Goal: Complete application form

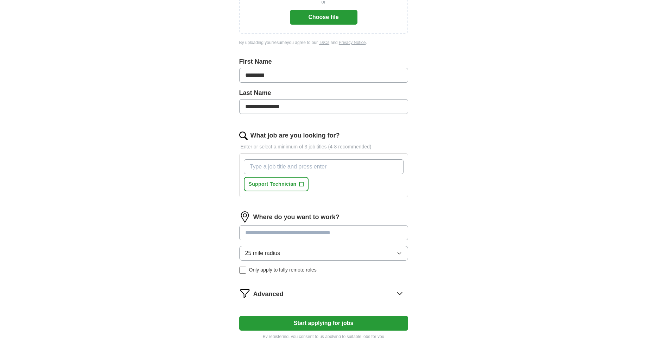
scroll to position [132, 0]
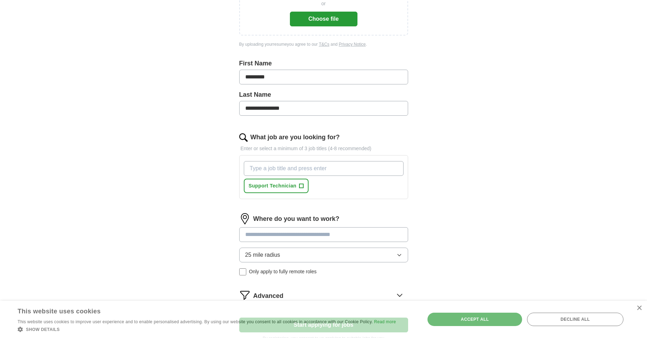
click at [305, 231] on input at bounding box center [323, 234] width 169 height 15
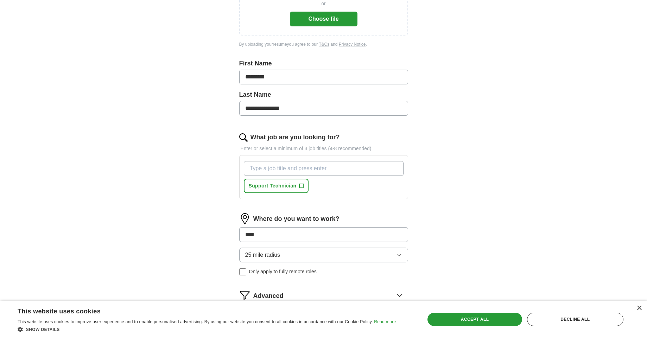
type input "*****"
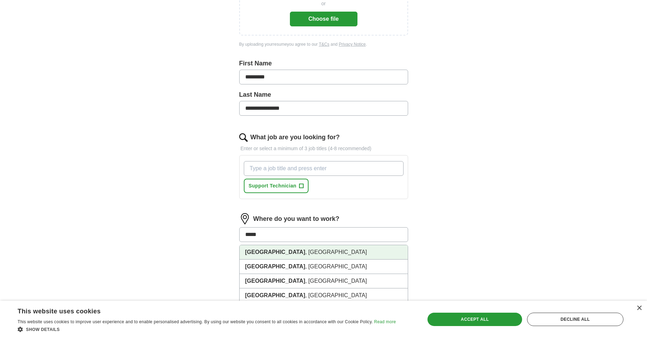
click at [270, 255] on li "[GEOGRAPHIC_DATA] , [GEOGRAPHIC_DATA]" at bounding box center [324, 252] width 168 height 14
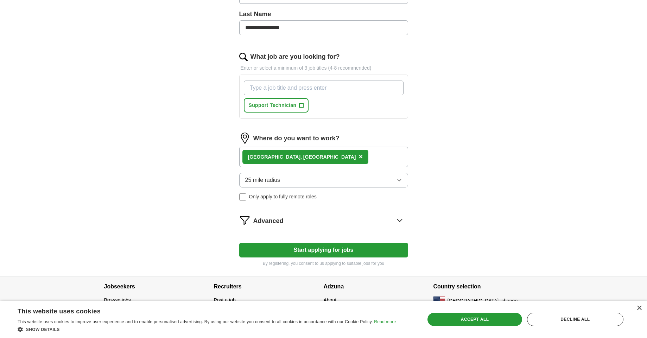
scroll to position [216, 0]
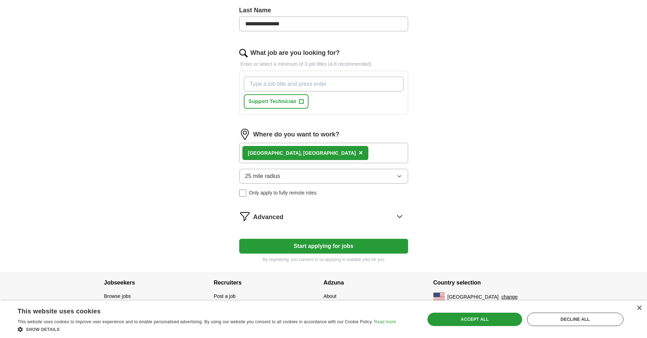
click at [299, 175] on button "25 mile radius" at bounding box center [323, 176] width 169 height 15
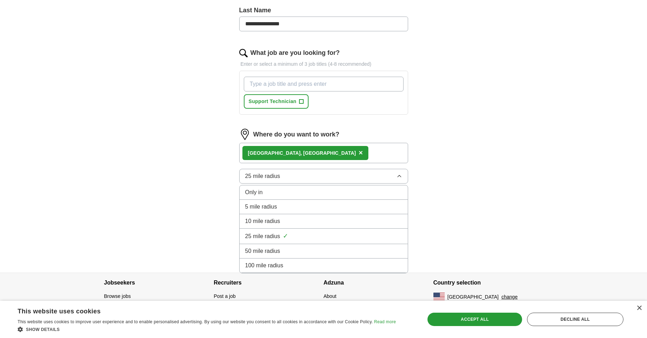
click at [274, 205] on span "5 mile radius" at bounding box center [261, 207] width 32 height 8
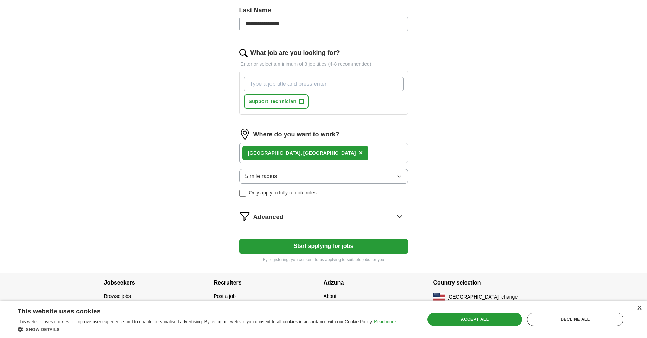
click at [325, 181] on button "5 mile radius" at bounding box center [323, 176] width 169 height 15
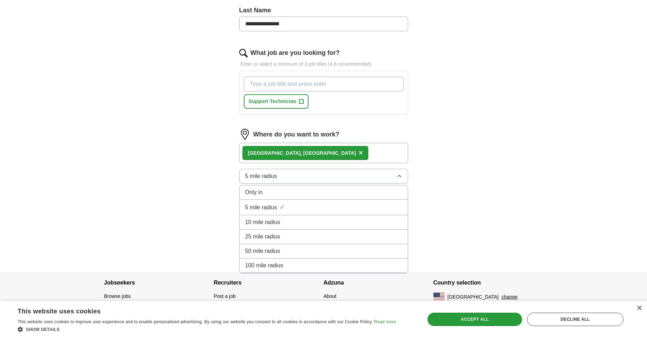
click at [325, 181] on button "5 mile radius" at bounding box center [323, 176] width 169 height 15
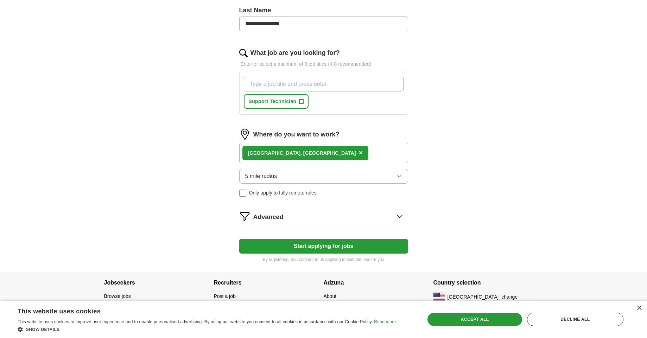
click at [325, 180] on button "5 mile radius" at bounding box center [323, 176] width 169 height 15
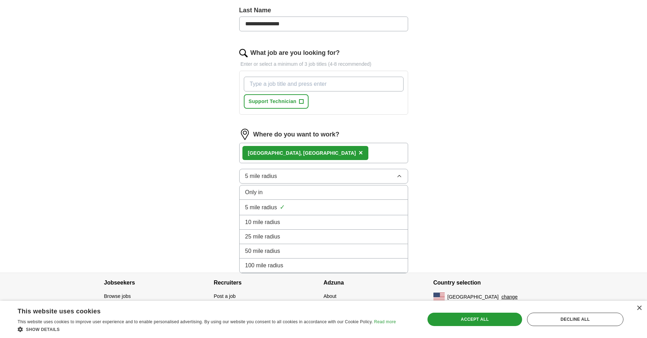
click at [325, 180] on button "5 mile radius" at bounding box center [323, 176] width 169 height 15
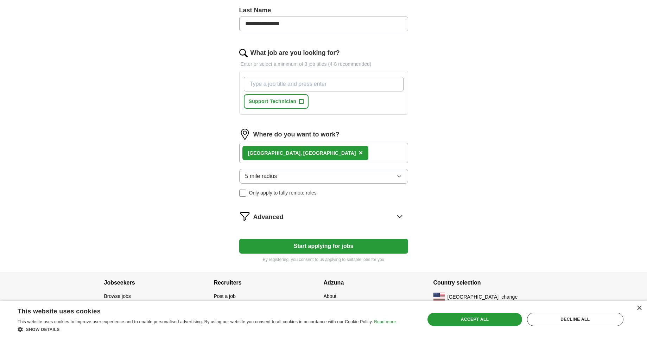
click at [325, 180] on button "5 mile radius" at bounding box center [323, 176] width 169 height 15
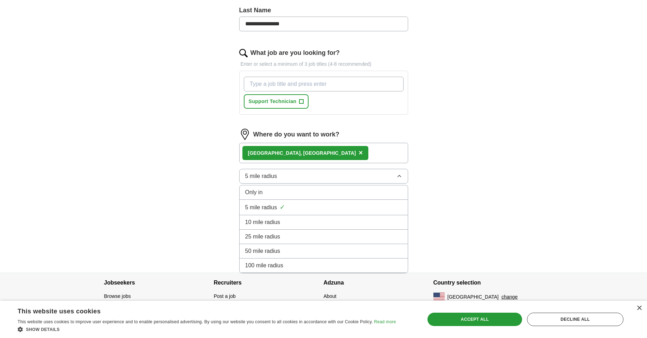
click at [275, 202] on li "5 mile radius ✓" at bounding box center [324, 207] width 168 height 15
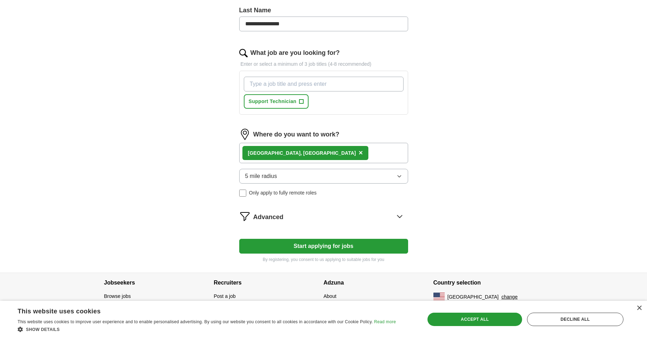
click at [283, 179] on button "5 mile radius" at bounding box center [323, 176] width 169 height 15
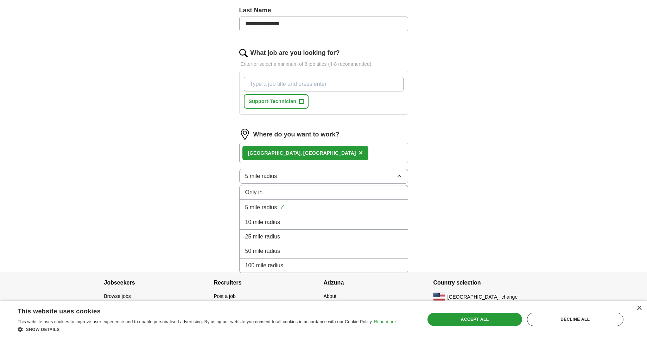
click at [269, 192] on div "Only in" at bounding box center [323, 192] width 157 height 8
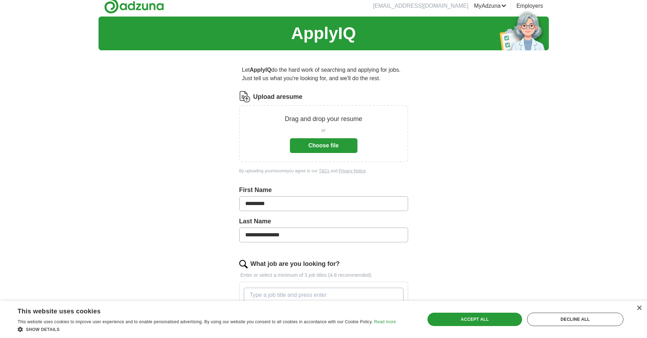
scroll to position [0, 0]
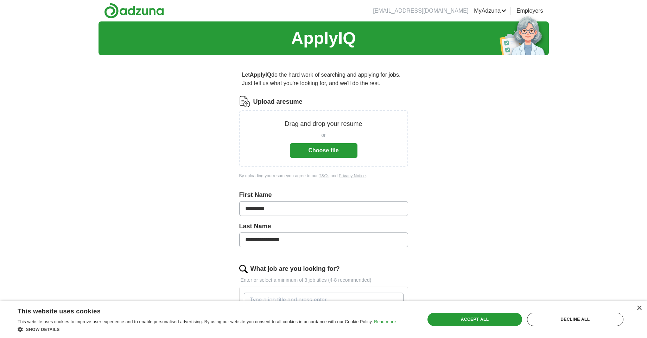
click at [336, 150] on button "Choose file" at bounding box center [324, 150] width 68 height 15
click at [322, 149] on button "Choose file" at bounding box center [324, 150] width 68 height 15
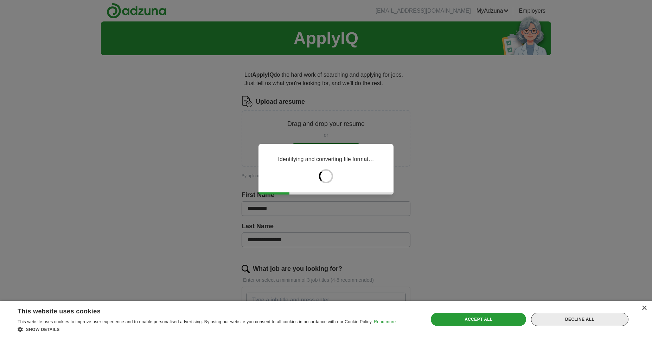
click at [564, 318] on div "Decline all" at bounding box center [579, 319] width 97 height 13
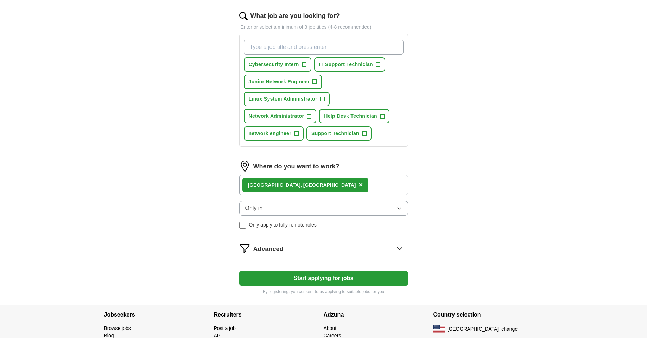
scroll to position [178, 0]
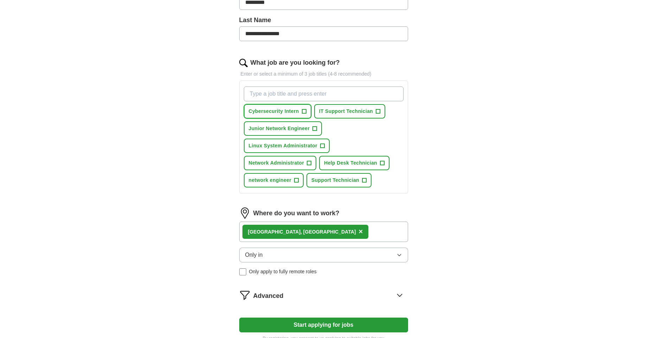
click at [303, 111] on span "+" at bounding box center [304, 112] width 4 height 6
click at [375, 112] on button "IT Support Technician +" at bounding box center [349, 111] width 71 height 14
click at [316, 133] on button "Junior Network Engineer +" at bounding box center [283, 128] width 78 height 14
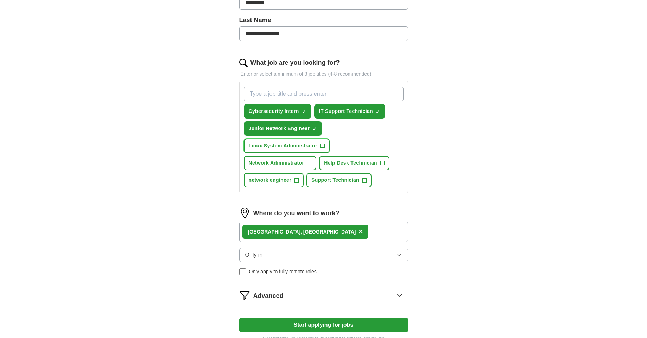
click at [324, 148] on span "+" at bounding box center [322, 146] width 4 height 6
click at [311, 165] on span "+" at bounding box center [309, 163] width 5 height 5
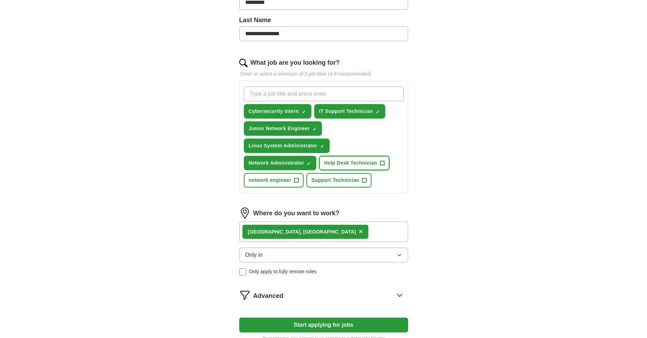
click at [354, 160] on span "Help Desk Technician" at bounding box center [350, 162] width 53 height 7
click at [355, 177] on span "Support Technician" at bounding box center [335, 180] width 48 height 7
click at [293, 185] on button "network engineer +" at bounding box center [274, 180] width 60 height 14
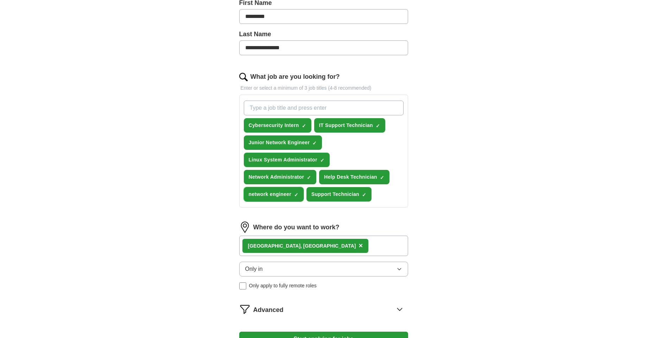
scroll to position [263, 0]
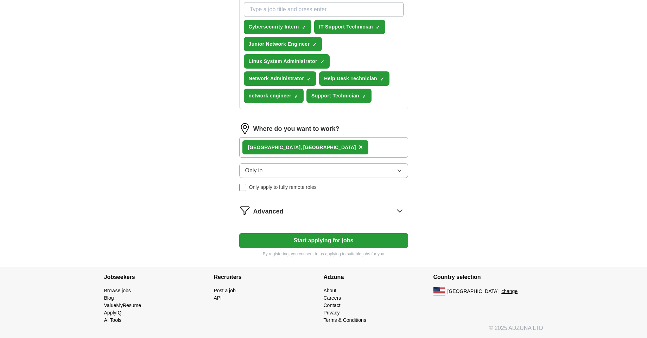
click at [344, 242] on button "Start applying for jobs" at bounding box center [323, 240] width 169 height 15
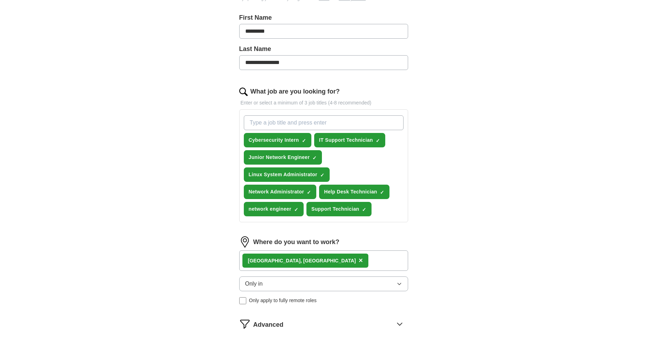
select select "**"
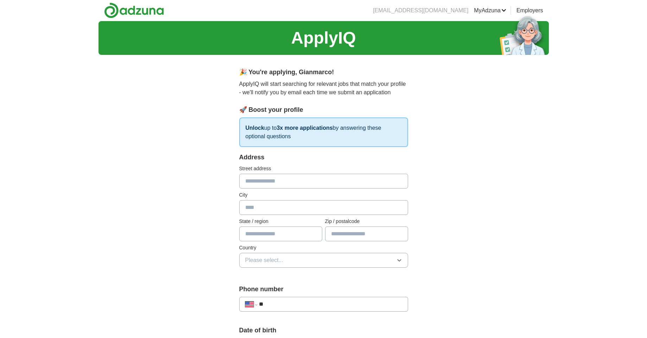
scroll to position [0, 0]
click at [343, 190] on div "Address Street address City State / region Zip / postalcode Country Please sele…" at bounding box center [323, 214] width 169 height 123
click at [343, 186] on input "text" at bounding box center [323, 181] width 169 height 15
type input "**********"
type input "*****"
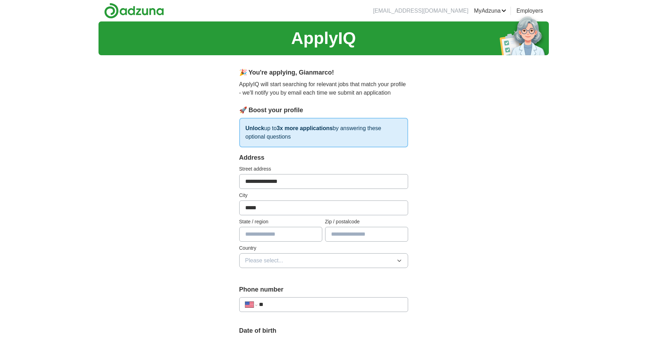
type input "*******"
type input "*****"
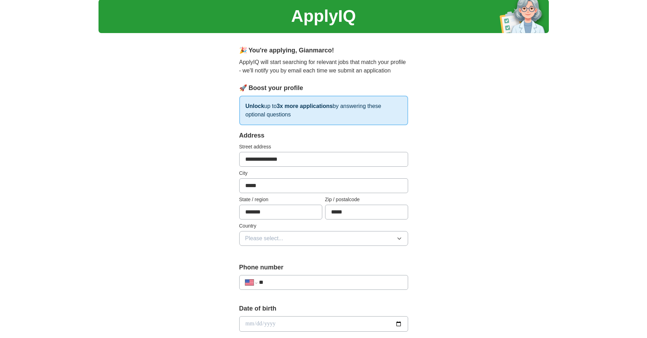
scroll to position [42, 0]
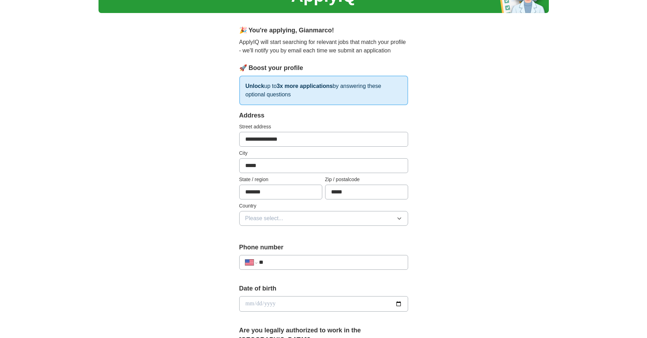
click at [280, 222] on span "Please select..." at bounding box center [264, 218] width 38 height 8
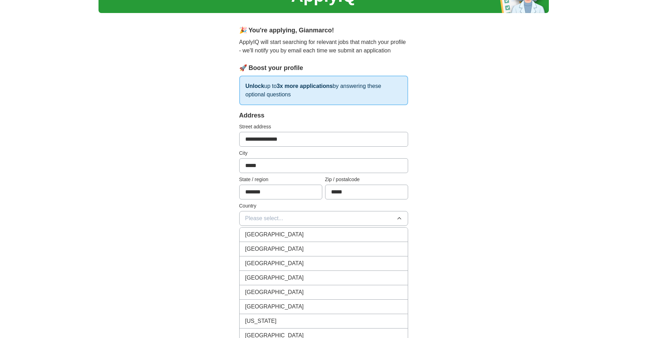
click at [282, 252] on div "[GEOGRAPHIC_DATA]" at bounding box center [323, 249] width 157 height 8
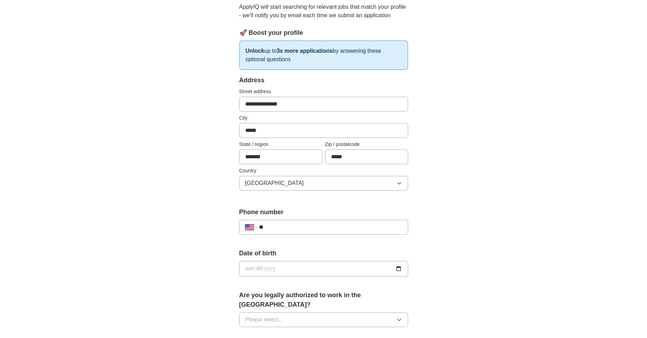
scroll to position [127, 0]
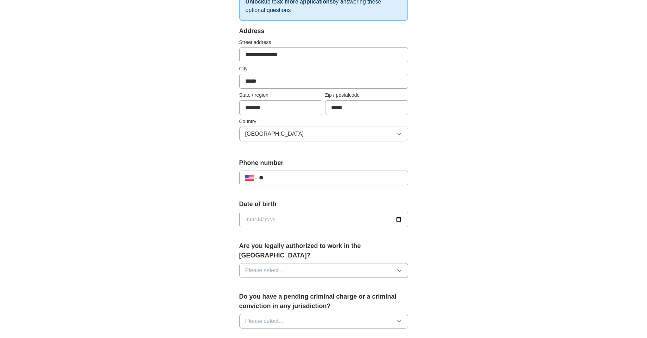
click at [316, 173] on div "**********" at bounding box center [323, 178] width 169 height 15
click at [314, 178] on input "**" at bounding box center [330, 178] width 143 height 8
type input "**********"
click at [365, 240] on form "**********" at bounding box center [323, 277] width 169 height 502
click at [401, 215] on input "date" at bounding box center [323, 219] width 169 height 15
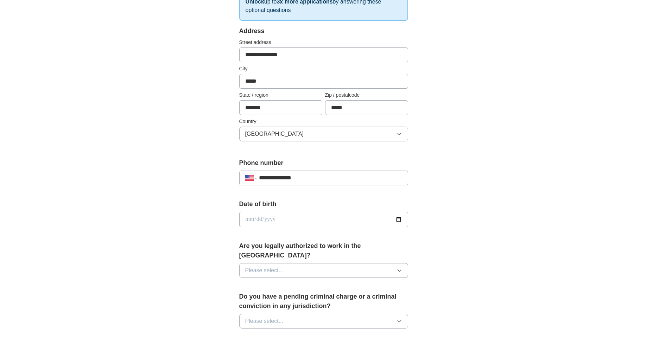
click at [395, 217] on input "date" at bounding box center [323, 219] width 169 height 15
click at [249, 221] on input "date" at bounding box center [323, 219] width 169 height 15
type input "**********"
click at [201, 196] on div "**********" at bounding box center [323, 215] width 450 height 641
click at [353, 266] on button "Please select..." at bounding box center [323, 270] width 169 height 15
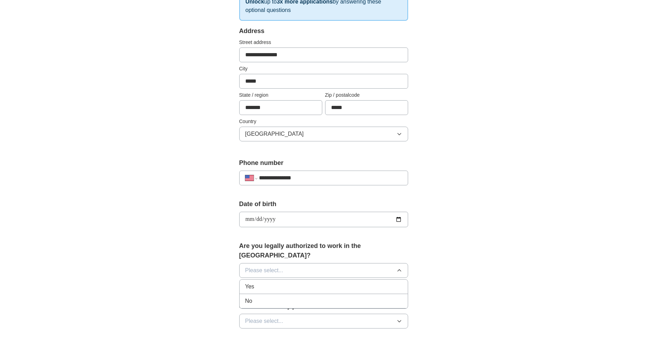
click at [326, 284] on li "Yes" at bounding box center [324, 287] width 168 height 14
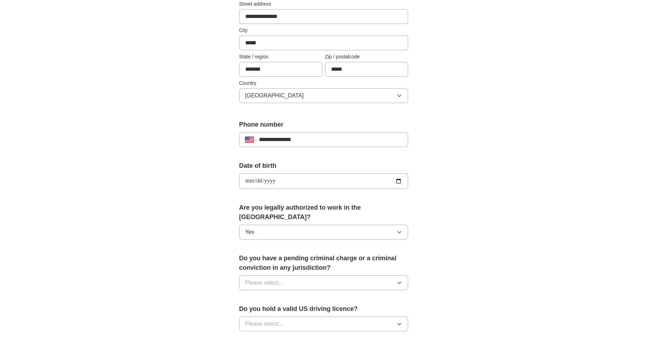
scroll to position [253, 0]
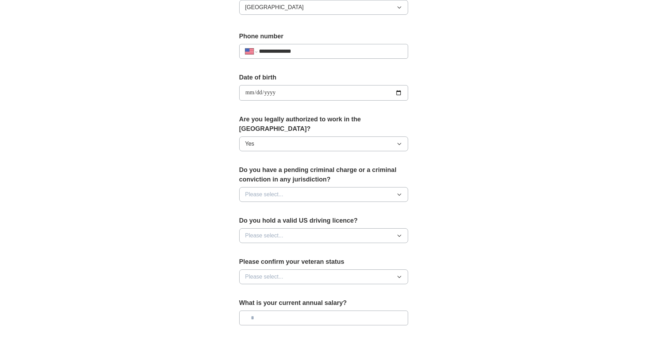
click at [314, 188] on button "Please select..." at bounding box center [323, 194] width 169 height 15
click at [264, 221] on div "No" at bounding box center [323, 225] width 157 height 8
click at [262, 231] on span "Please select..." at bounding box center [264, 235] width 38 height 8
click at [263, 262] on div "No" at bounding box center [323, 266] width 157 height 8
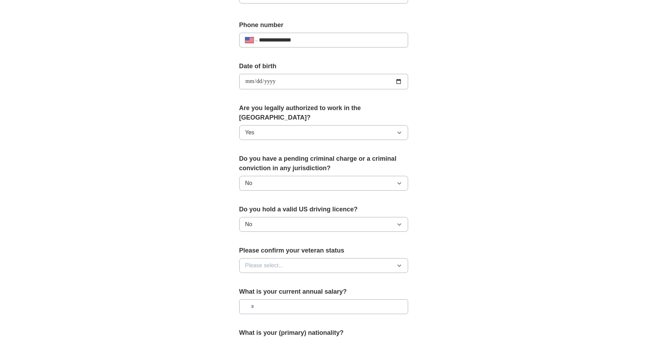
scroll to position [338, 0]
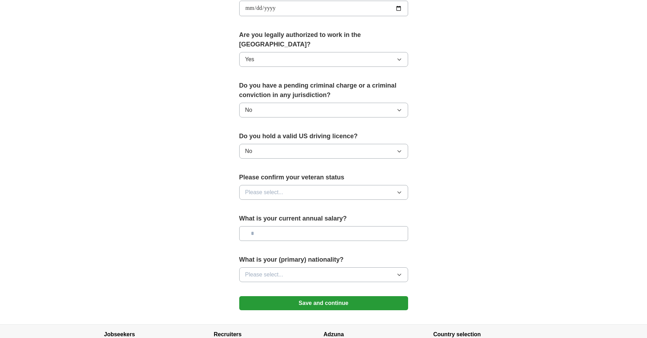
click at [304, 145] on button "No" at bounding box center [323, 151] width 169 height 15
click at [289, 163] on div "Yes" at bounding box center [323, 167] width 157 height 8
click at [265, 188] on button "Please select..." at bounding box center [323, 192] width 169 height 15
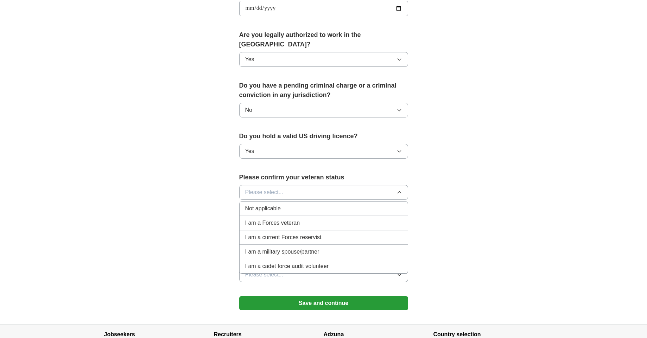
click at [275, 203] on li "Not applicable" at bounding box center [324, 209] width 168 height 14
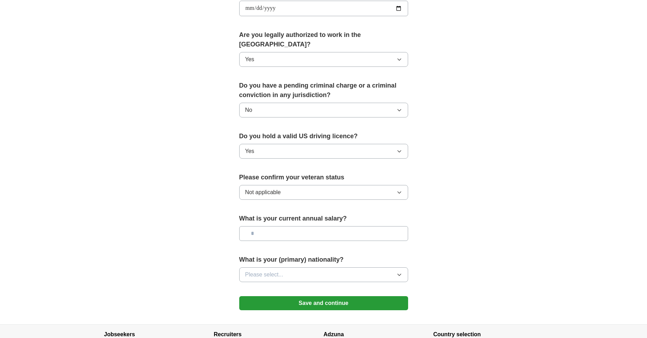
click at [321, 228] on input "text" at bounding box center [323, 233] width 169 height 15
type input "**"
click at [311, 267] on button "Please select..." at bounding box center [323, 274] width 169 height 15
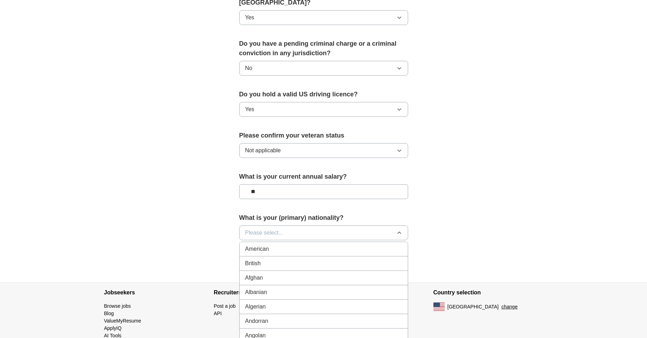
scroll to position [380, 0]
click at [293, 244] on div "American" at bounding box center [323, 248] width 157 height 8
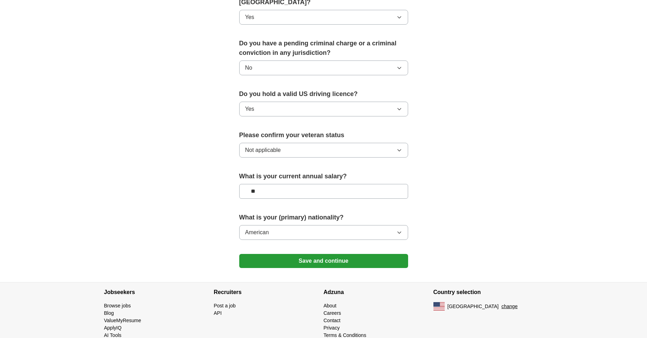
click at [261, 146] on span "Not applicable" at bounding box center [263, 150] width 36 height 8
click at [322, 254] on button "Save and continue" at bounding box center [323, 261] width 169 height 14
